Goal: Information Seeking & Learning: Check status

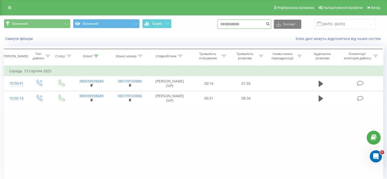
click at [239, 25] on input "0939938689" at bounding box center [244, 24] width 54 height 9
paste input "674637963"
type input "0674637963"
click at [270, 24] on icon "submit" at bounding box center [268, 23] width 4 height 3
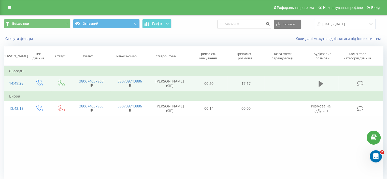
click at [321, 84] on icon at bounding box center [321, 84] width 5 height 6
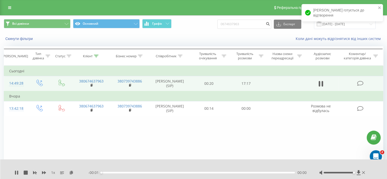
drag, startPoint x: 344, startPoint y: 173, endPoint x: 354, endPoint y: 173, distance: 10.4
click at [354, 173] on div at bounding box center [339, 173] width 30 height 2
click at [357, 172] on icon at bounding box center [359, 172] width 4 height 5
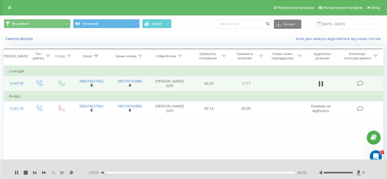
drag, startPoint x: 18, startPoint y: 172, endPoint x: 117, endPoint y: 93, distance: 126.5
click at [18, 171] on icon at bounding box center [17, 173] width 1 height 4
